Goal: Navigation & Orientation: Find specific page/section

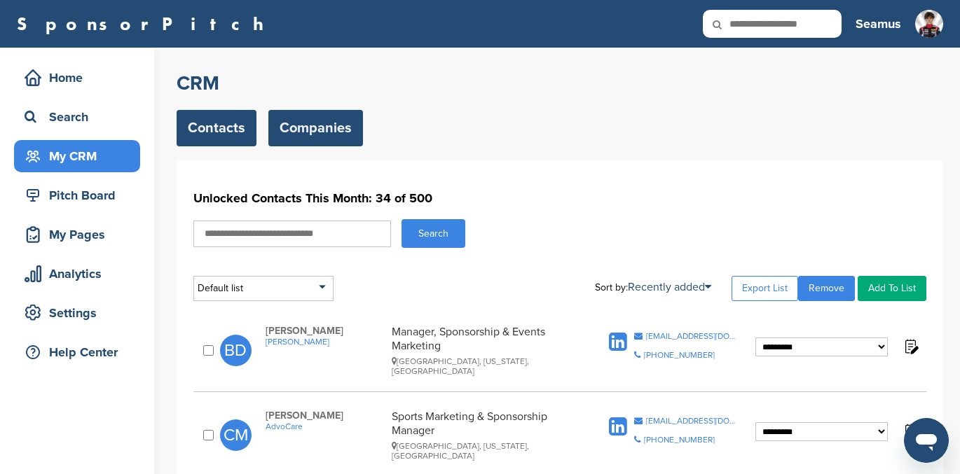
click at [307, 123] on link "Companies" at bounding box center [315, 128] width 95 height 36
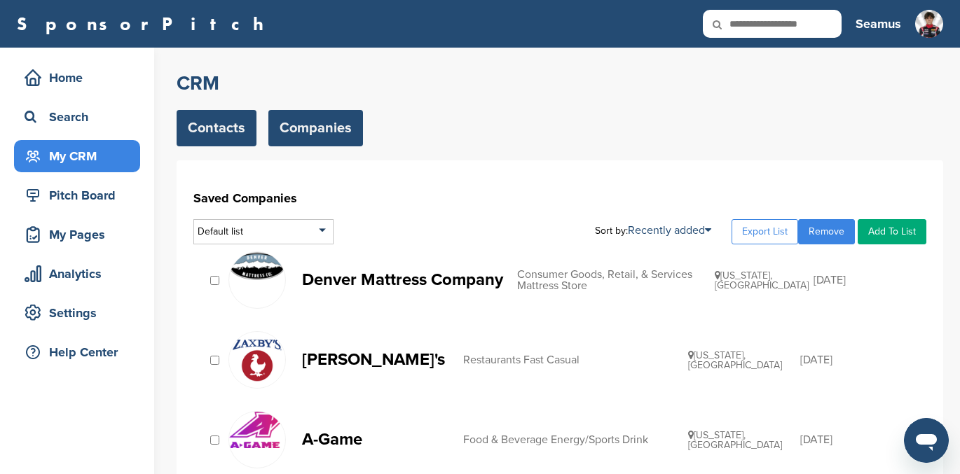
click at [217, 126] on link "Contacts" at bounding box center [217, 128] width 80 height 36
